Goal: Entertainment & Leisure: Consume media (video, audio)

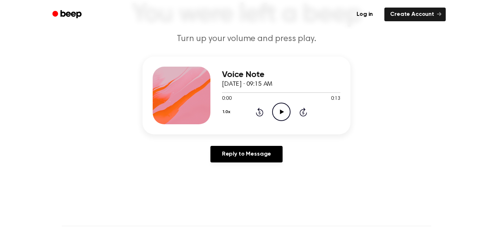
scroll to position [81, 0]
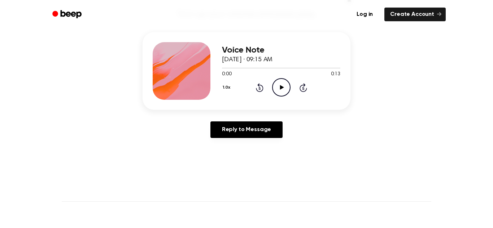
click at [279, 87] on icon "Play Audio" at bounding box center [281, 87] width 18 height 18
click at [246, 83] on div "1.0x Rewind 5 seconds Pause Audio Skip 5 seconds" at bounding box center [281, 87] width 118 height 18
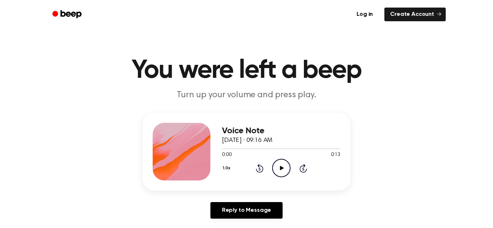
click at [279, 168] on icon "Play Audio" at bounding box center [281, 168] width 18 height 18
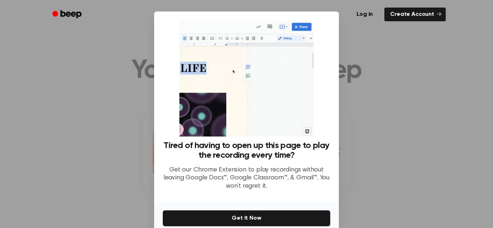
click at [386, 150] on div at bounding box center [246, 114] width 493 height 228
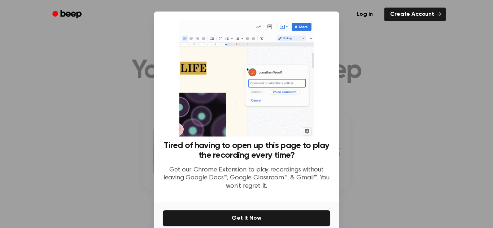
click at [386, 150] on div at bounding box center [246, 114] width 493 height 228
click at [74, 144] on div at bounding box center [246, 114] width 493 height 228
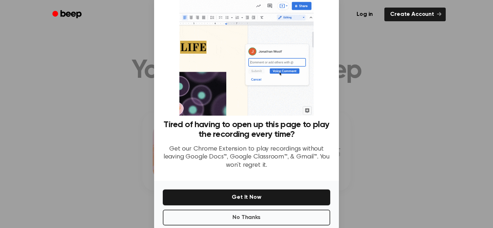
scroll to position [34, 0]
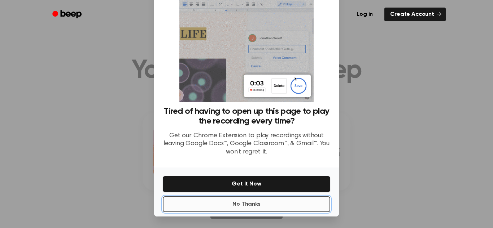
click at [310, 205] on button "No Thanks" at bounding box center [246, 205] width 167 height 16
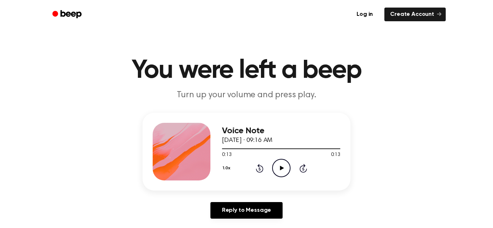
scroll to position [1, 0]
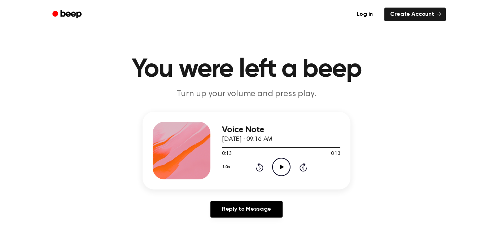
click at [251, 163] on div "1.0x Rewind 5 seconds Play Audio Skip 5 seconds" at bounding box center [281, 167] width 118 height 18
click at [257, 165] on icon at bounding box center [260, 167] width 8 height 9
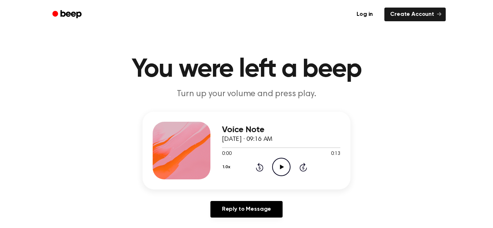
click at [276, 167] on icon "Play Audio" at bounding box center [281, 167] width 18 height 18
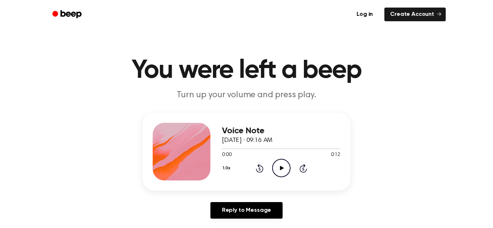
click at [284, 170] on icon "Play Audio" at bounding box center [281, 168] width 18 height 18
click at [282, 167] on icon "Play Audio" at bounding box center [281, 168] width 18 height 18
click at [275, 169] on icon "Play Audio" at bounding box center [281, 168] width 18 height 18
click at [280, 168] on icon at bounding box center [282, 168] width 4 height 5
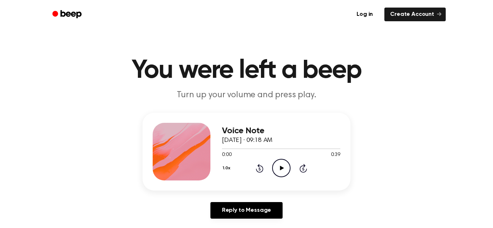
click at [284, 164] on icon "Play Audio" at bounding box center [281, 168] width 18 height 18
click at [282, 172] on icon "Play Audio" at bounding box center [281, 168] width 18 height 18
click at [259, 169] on icon at bounding box center [259, 169] width 2 height 3
click at [259, 168] on icon "Rewind 5 seconds" at bounding box center [259, 168] width 8 height 9
click at [277, 165] on icon "Play Audio" at bounding box center [281, 168] width 18 height 18
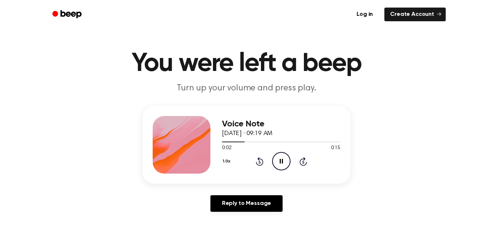
scroll to position [108, 0]
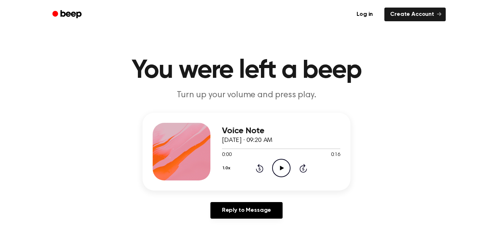
click at [287, 172] on icon "Play Audio" at bounding box center [281, 168] width 18 height 18
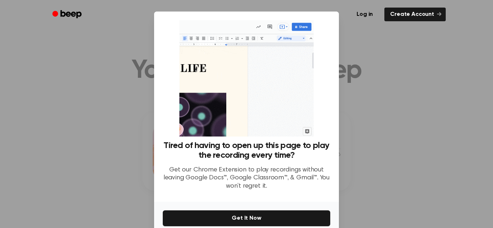
scroll to position [34, 0]
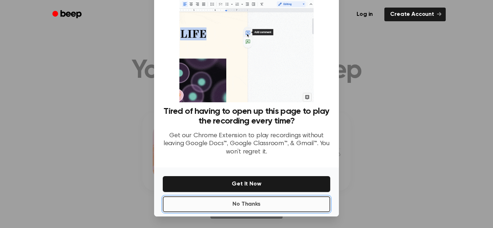
click at [202, 207] on button "No Thanks" at bounding box center [246, 205] width 167 height 16
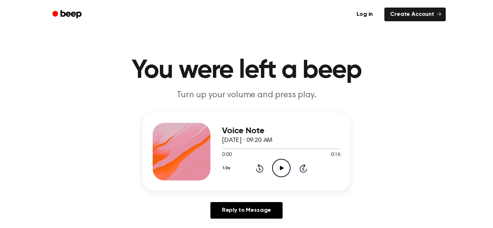
click at [279, 171] on icon "Play Audio" at bounding box center [281, 168] width 18 height 18
click at [283, 171] on icon "Play Audio" at bounding box center [281, 168] width 18 height 18
click at [286, 168] on icon "Play Audio" at bounding box center [281, 168] width 18 height 18
click at [279, 168] on icon "Play Audio" at bounding box center [281, 168] width 18 height 18
click at [281, 168] on icon at bounding box center [282, 168] width 4 height 5
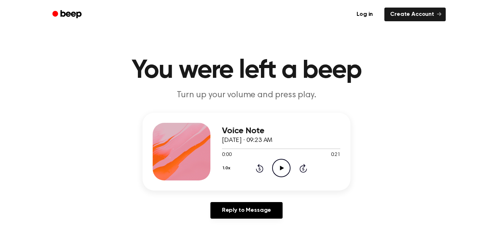
click at [284, 169] on icon "Play Audio" at bounding box center [281, 168] width 18 height 18
click at [278, 168] on icon "Play Audio" at bounding box center [281, 168] width 18 height 18
